Goal: Navigation & Orientation: Find specific page/section

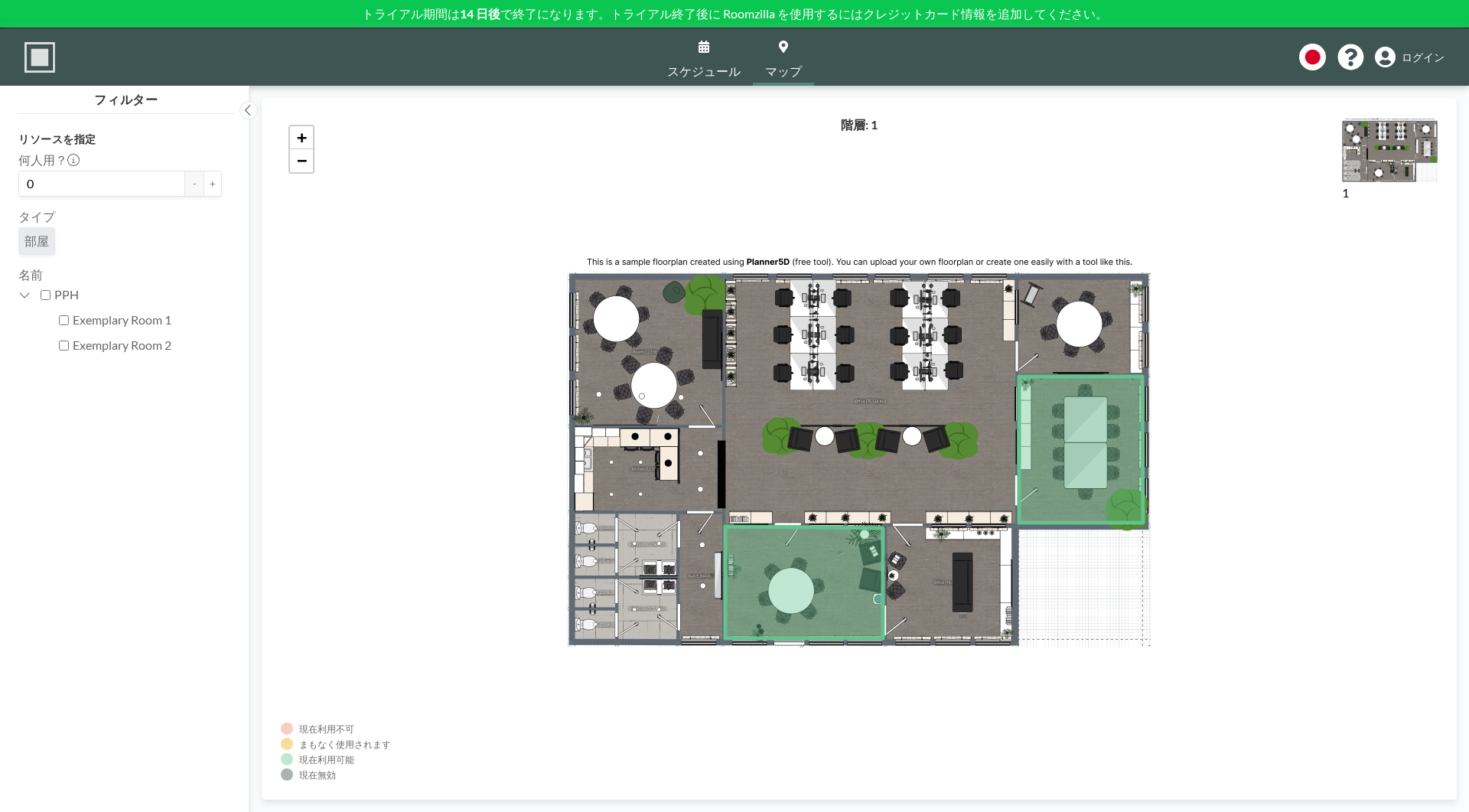
click at [1416, 57] on span "ログイン" at bounding box center [1423, 58] width 43 height 14
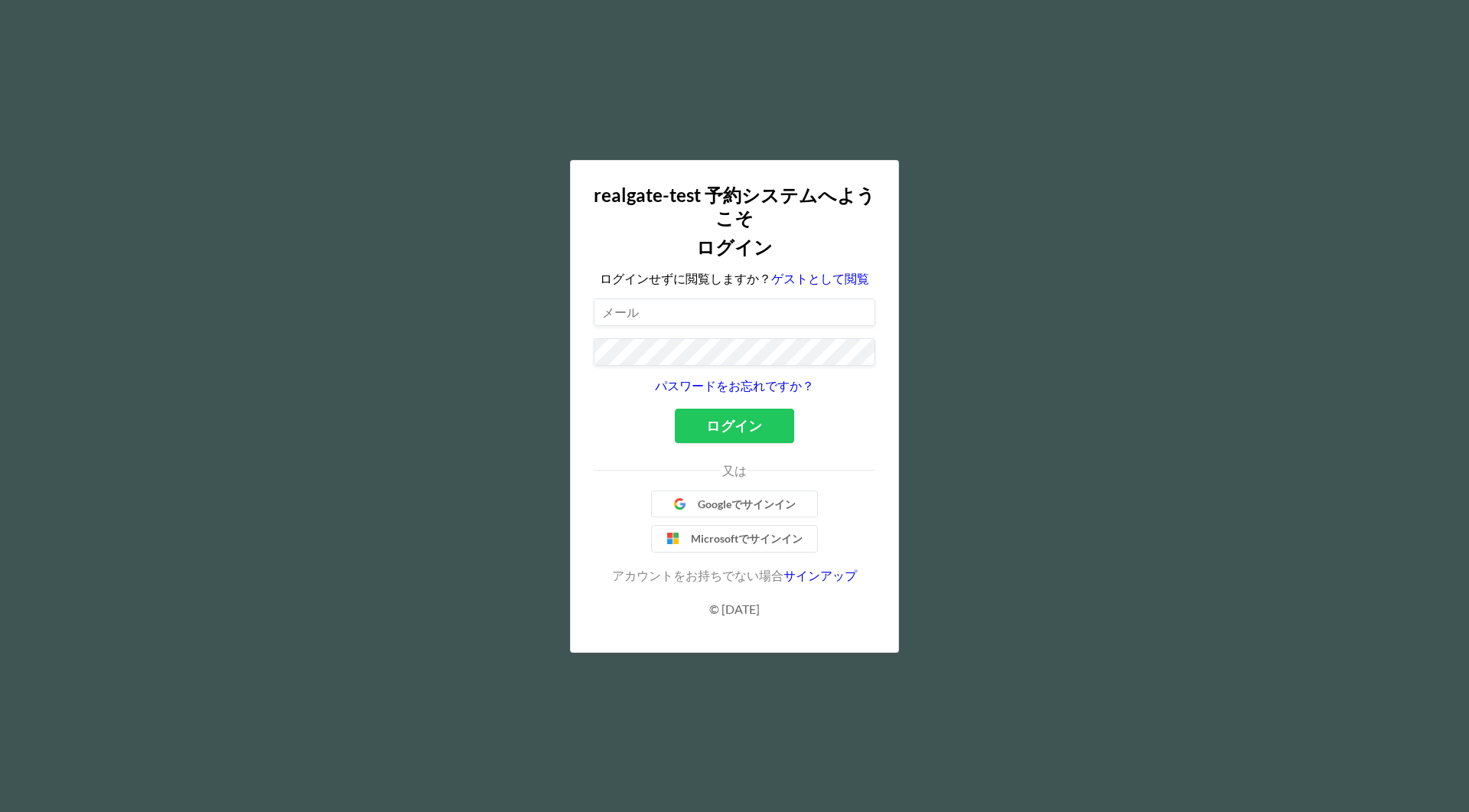
click at [675, 310] on input at bounding box center [734, 312] width 280 height 26
click at [745, 438] on button "ログイン" at bounding box center [734, 425] width 118 height 34
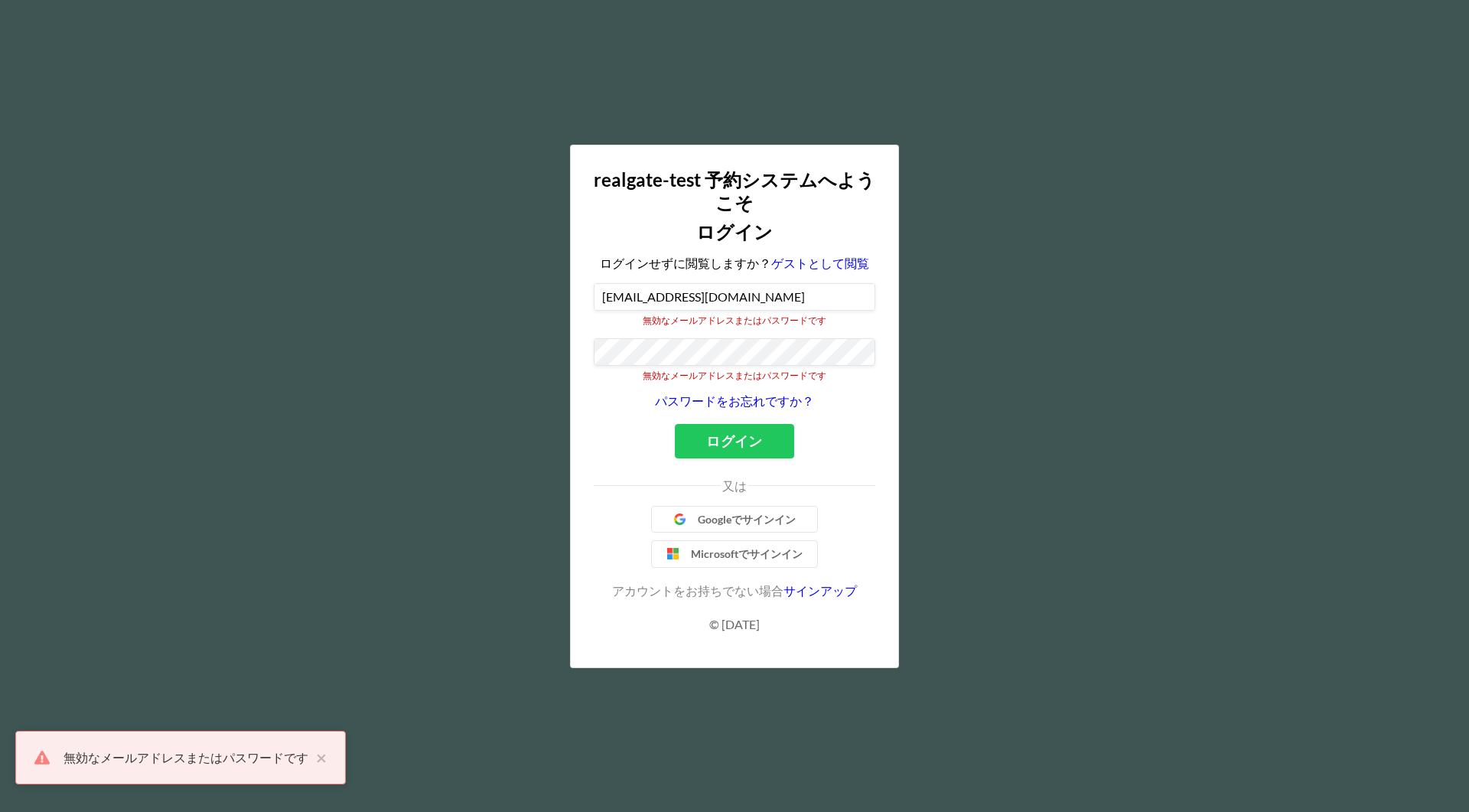
click at [672, 307] on input "t-yamaguchi@realgate.jp" at bounding box center [734, 297] width 280 height 26
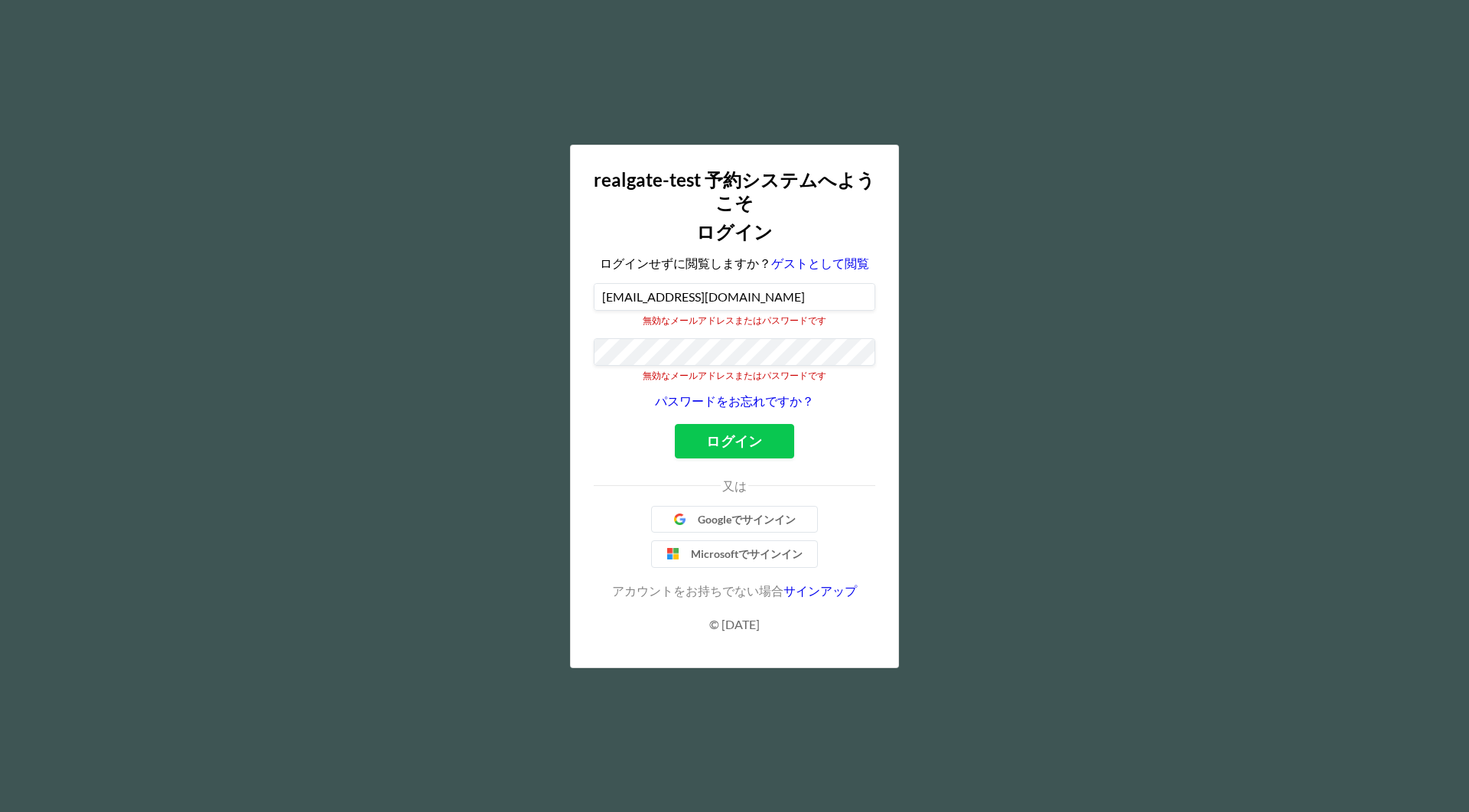
type input "t-yamaguchi+1@realgate.jp"
click at [716, 437] on button "ログイン" at bounding box center [734, 440] width 118 height 34
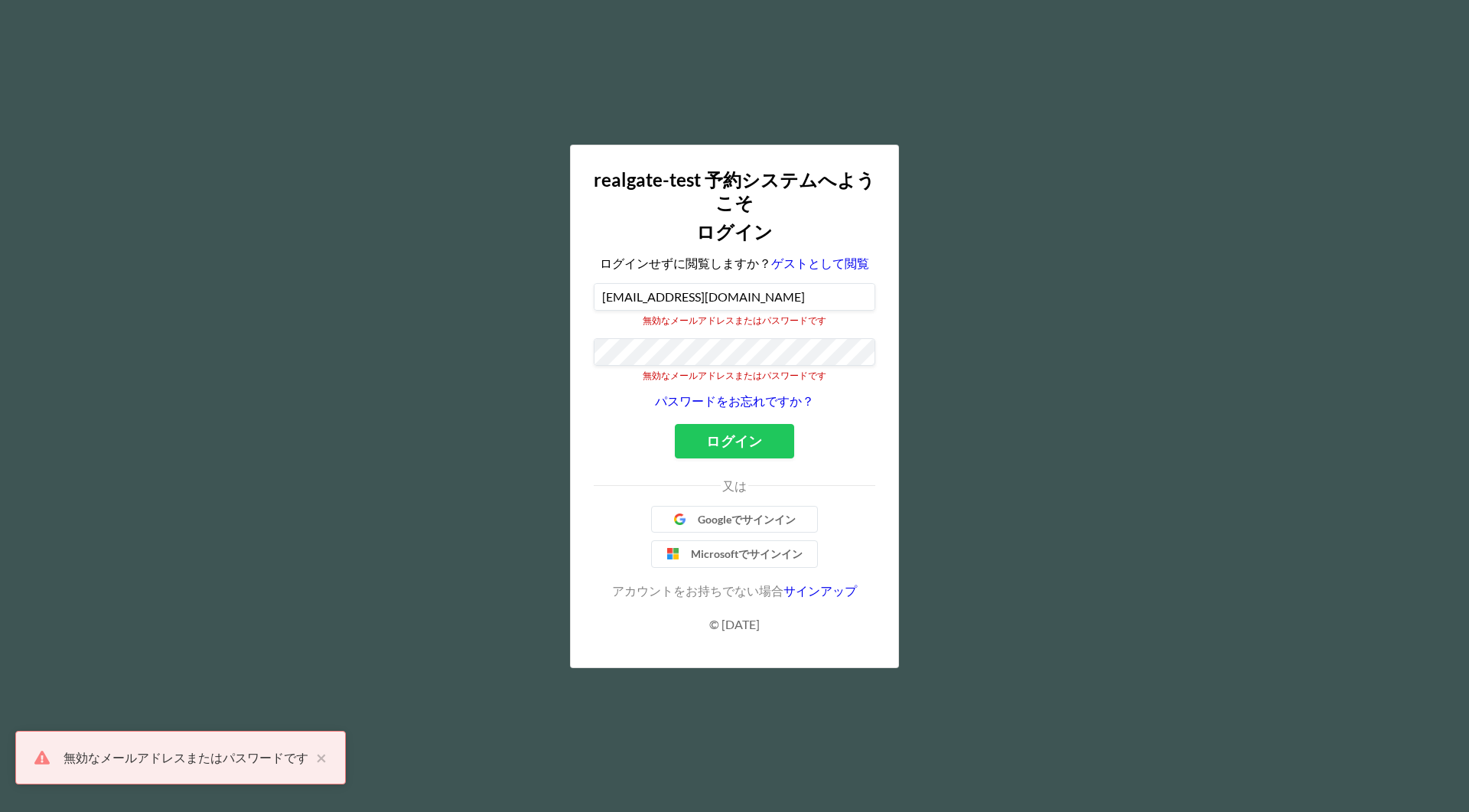
drag, startPoint x: 764, startPoint y: 299, endPoint x: 362, endPoint y: 295, distance: 402.0
click at [362, 295] on div "realgate-test 予約システムへようこそ ログイン ログインせずに閲覧しますか？ ゲストとして閲覧 t-yamaguchi+1@realgate.j…" at bounding box center [734, 406] width 1469 height 812
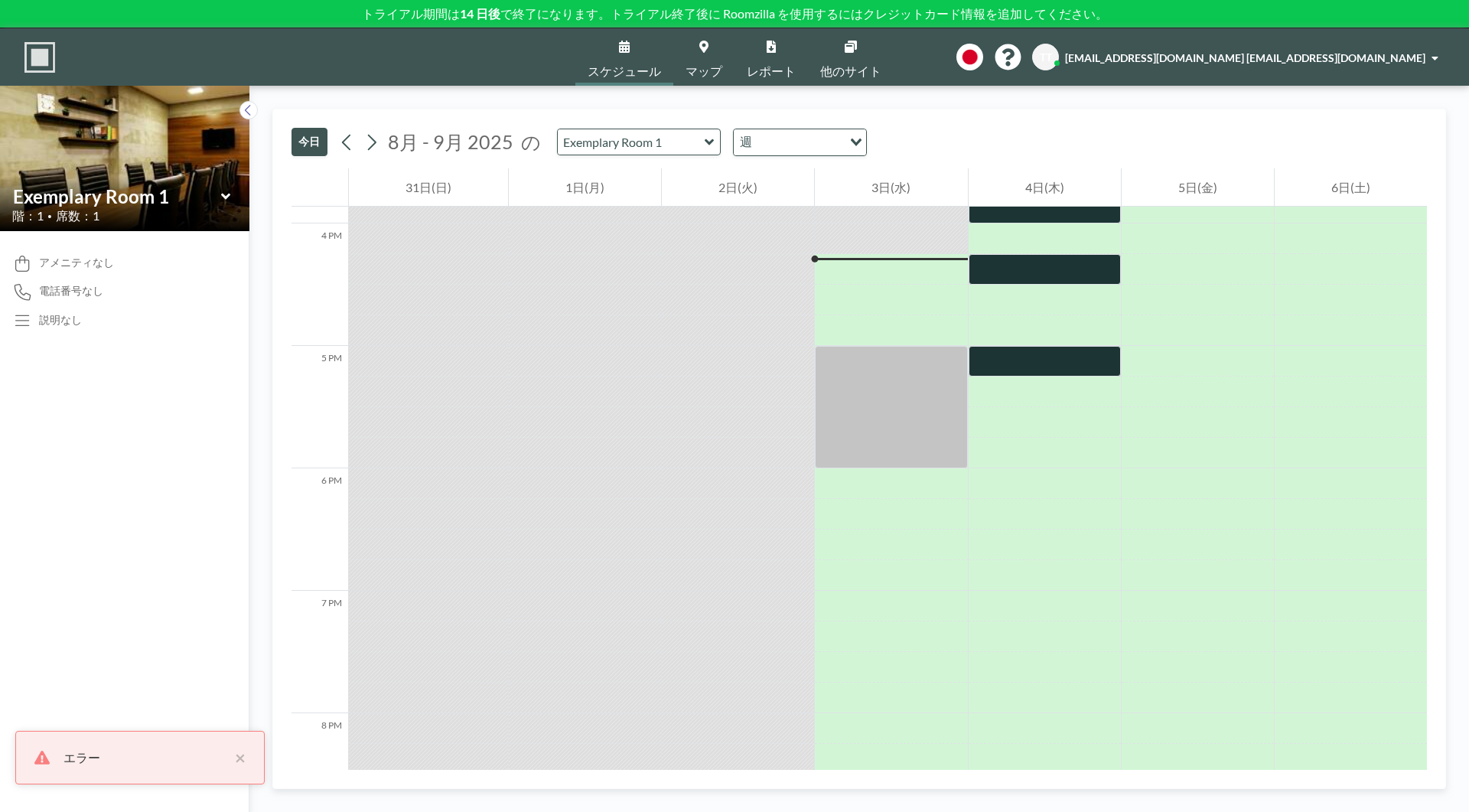
scroll to position [1959, 0]
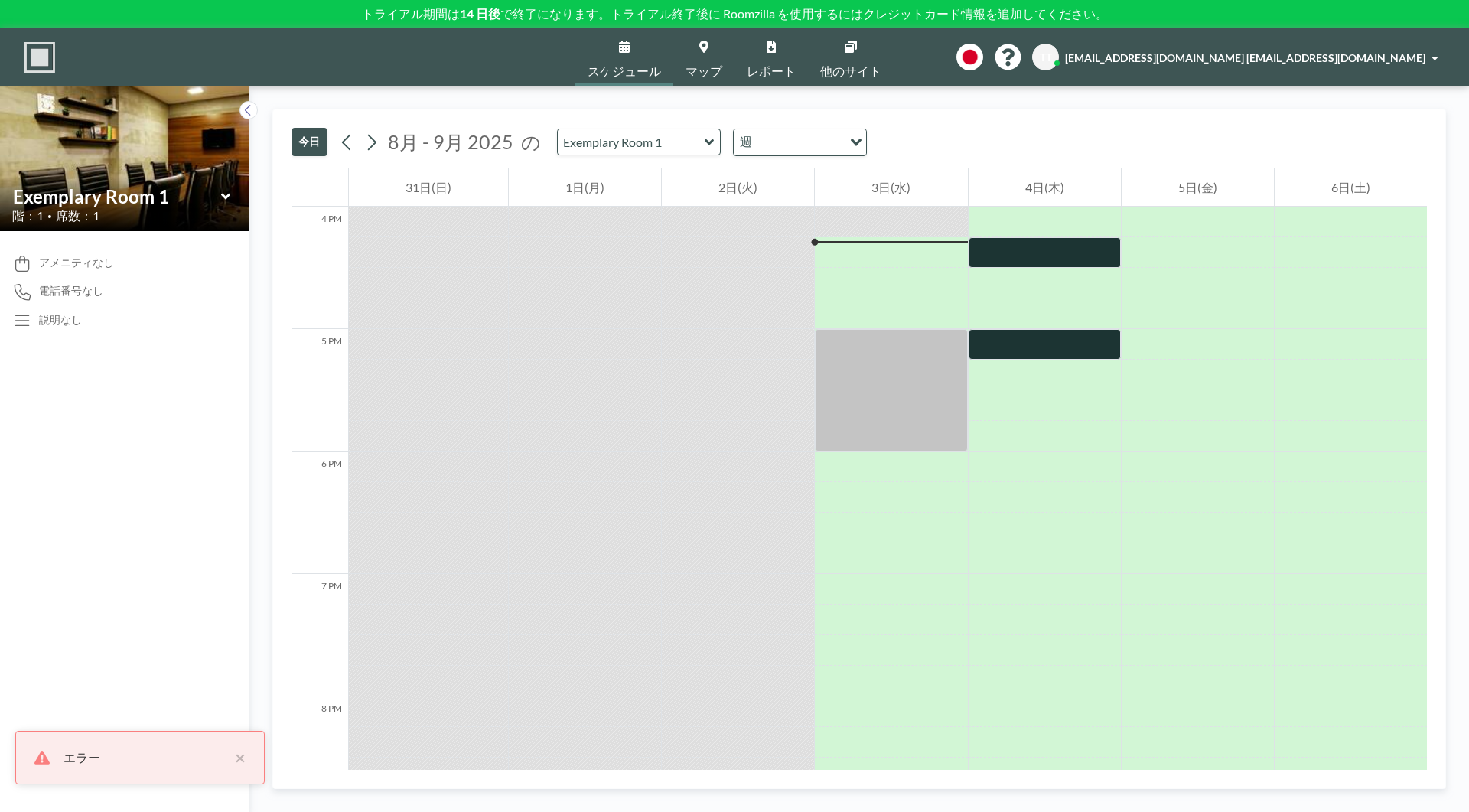
click at [1404, 59] on span "[EMAIL_ADDRESS][DOMAIN_NAME] [EMAIL_ADDRESS][DOMAIN_NAME]" at bounding box center [1245, 57] width 360 height 13
click at [1246, 102] on div "今日 [DATE]月 2025 の Exemplary Room 1 週 Loading... 12 AM 1 AM 2 AM 3 AM 4 AM 5 AM …" at bounding box center [859, 449] width 1220 height 726
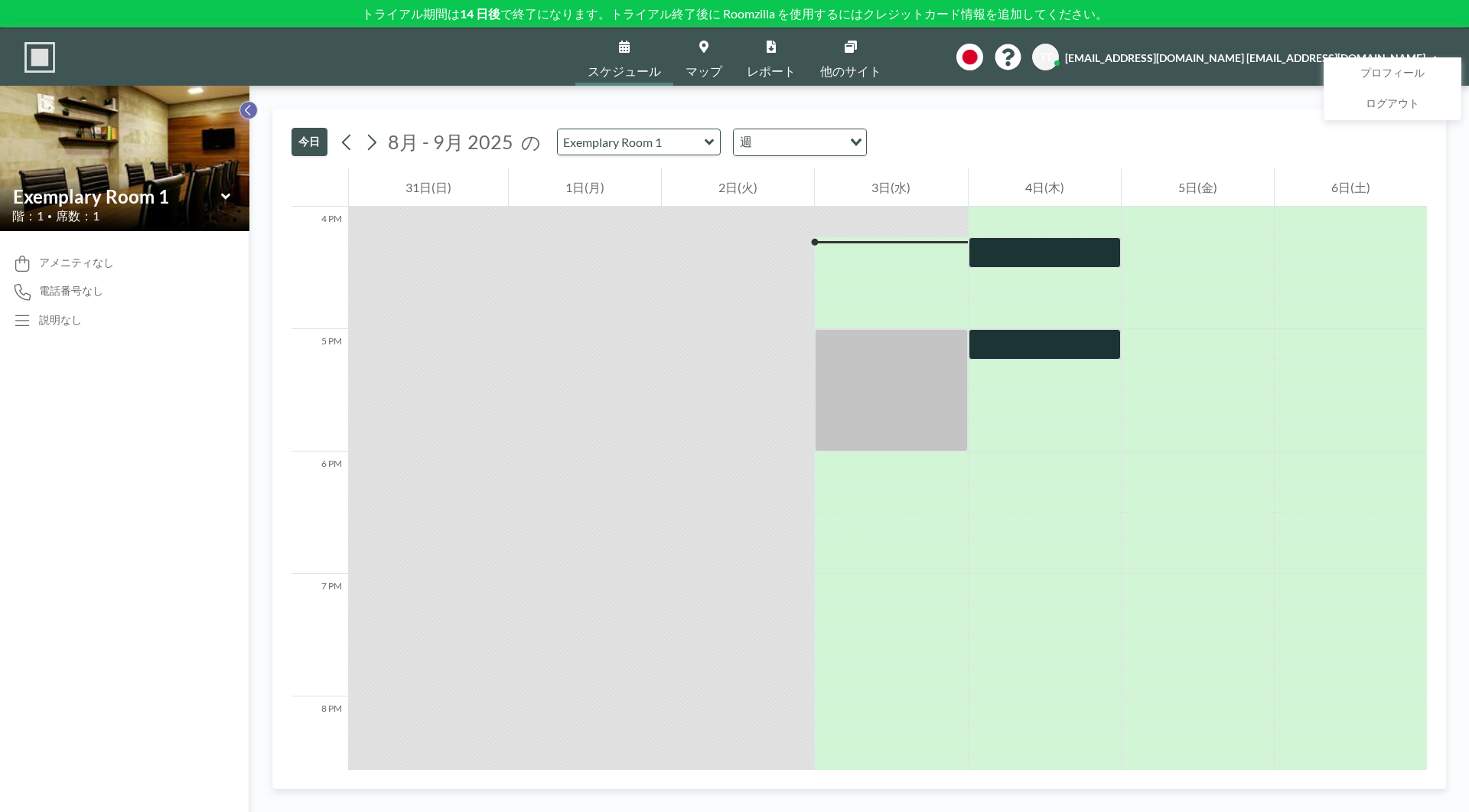
click at [250, 106] on icon at bounding box center [247, 110] width 10 height 15
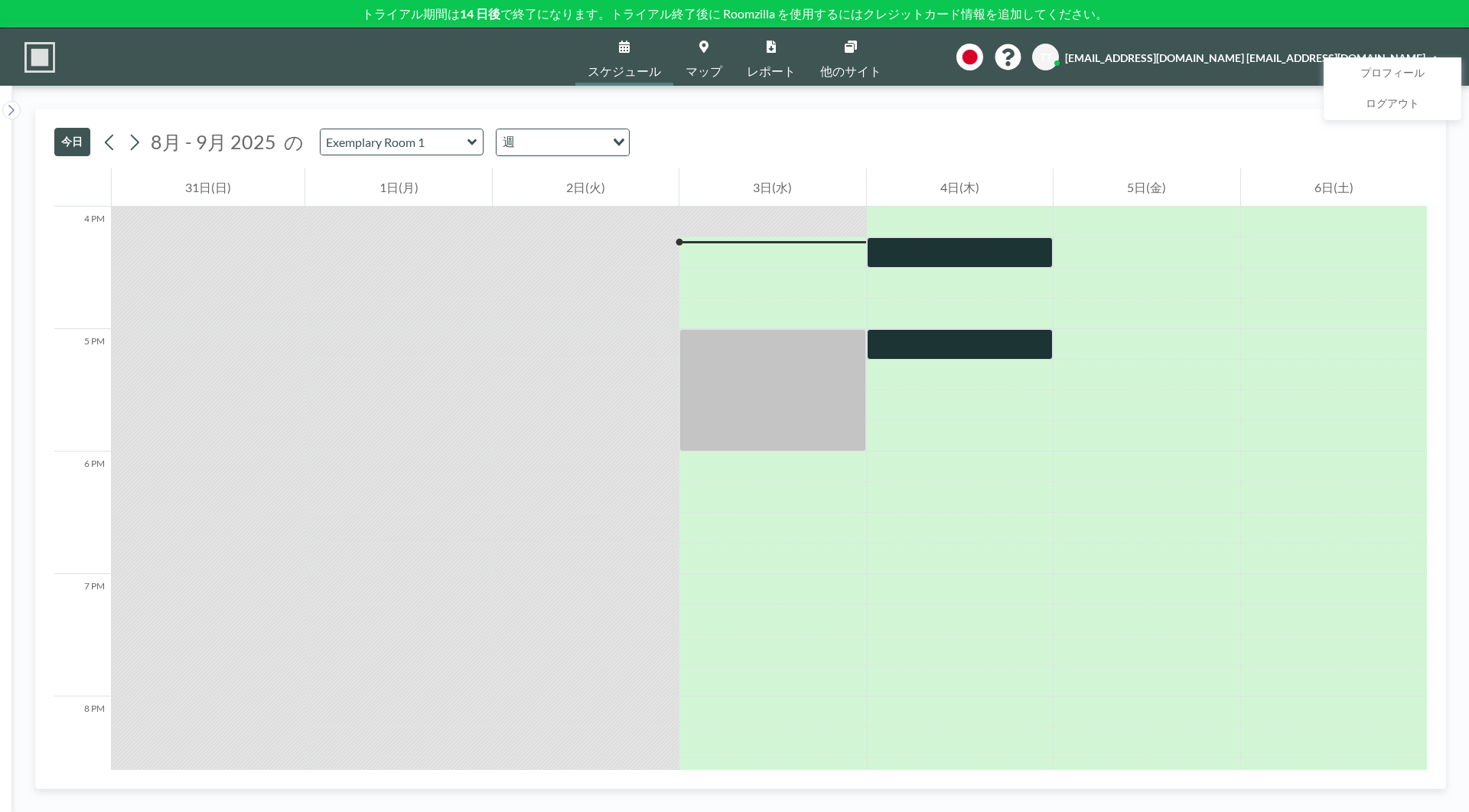
click at [727, 46] on link "マップ" at bounding box center [704, 56] width 61 height 57
